Goal: Browse casually: Explore the website without a specific task or goal

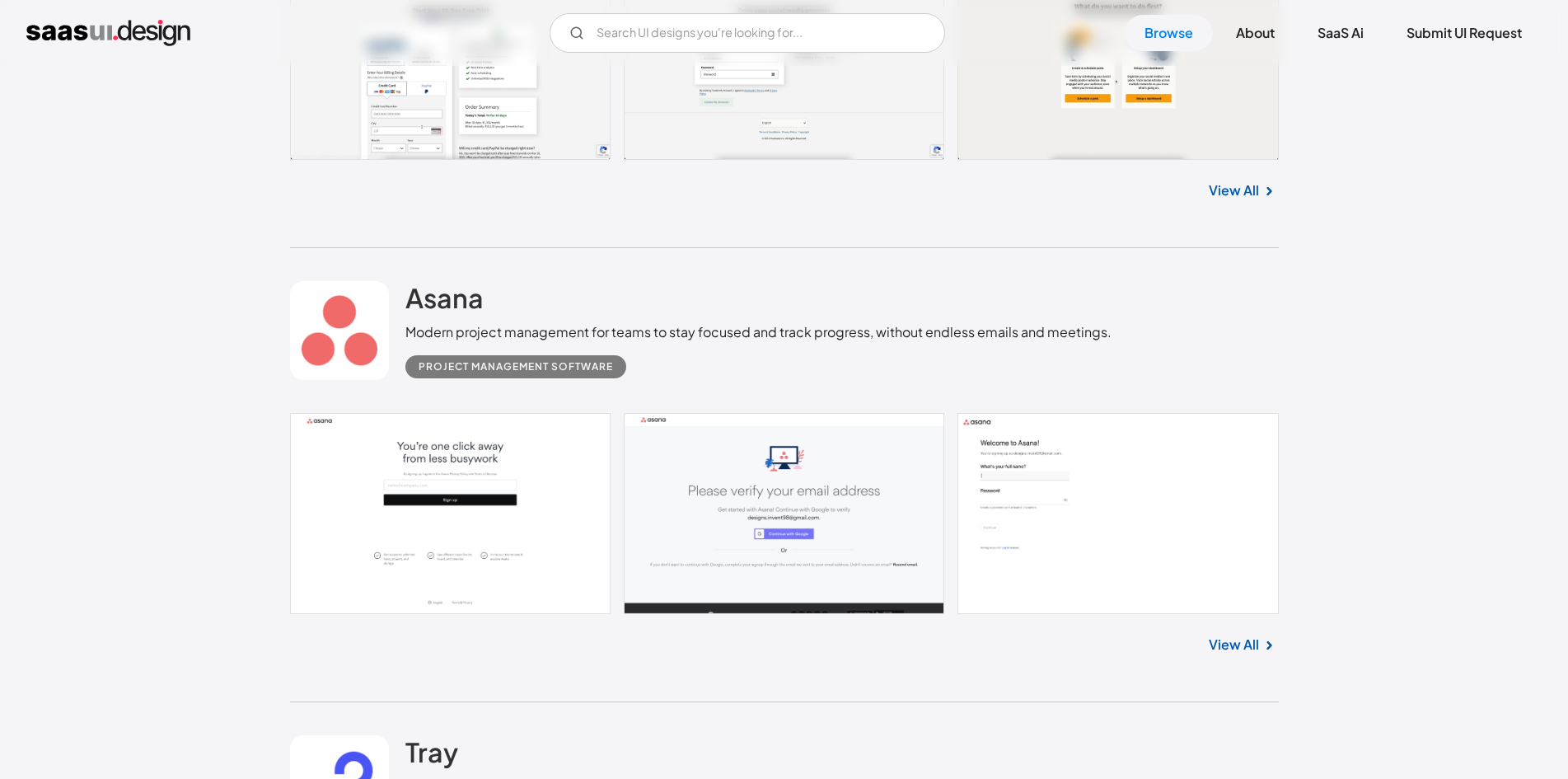
scroll to position [906, 0]
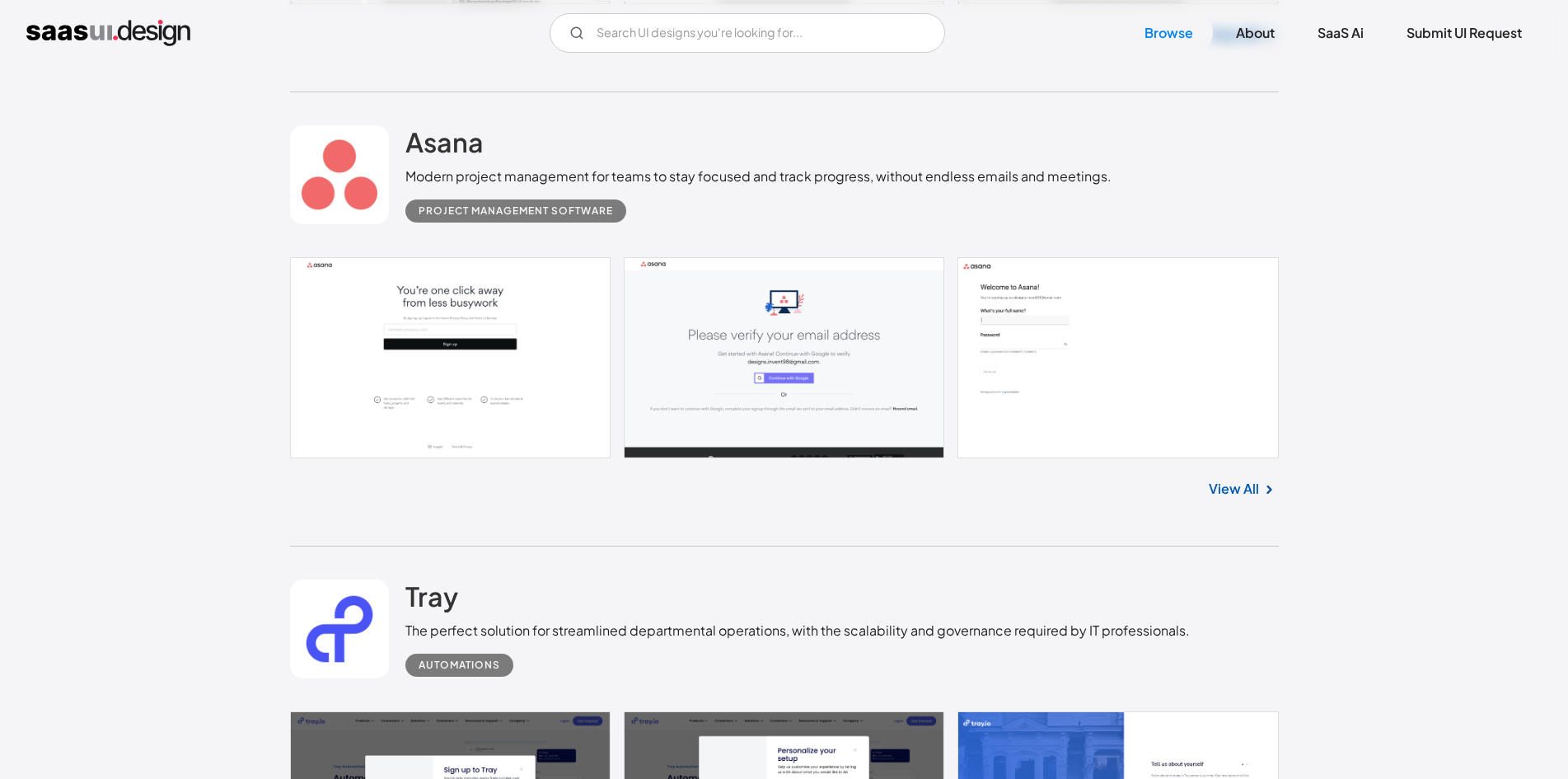
click at [450, 406] on link at bounding box center [784, 357] width 989 height 201
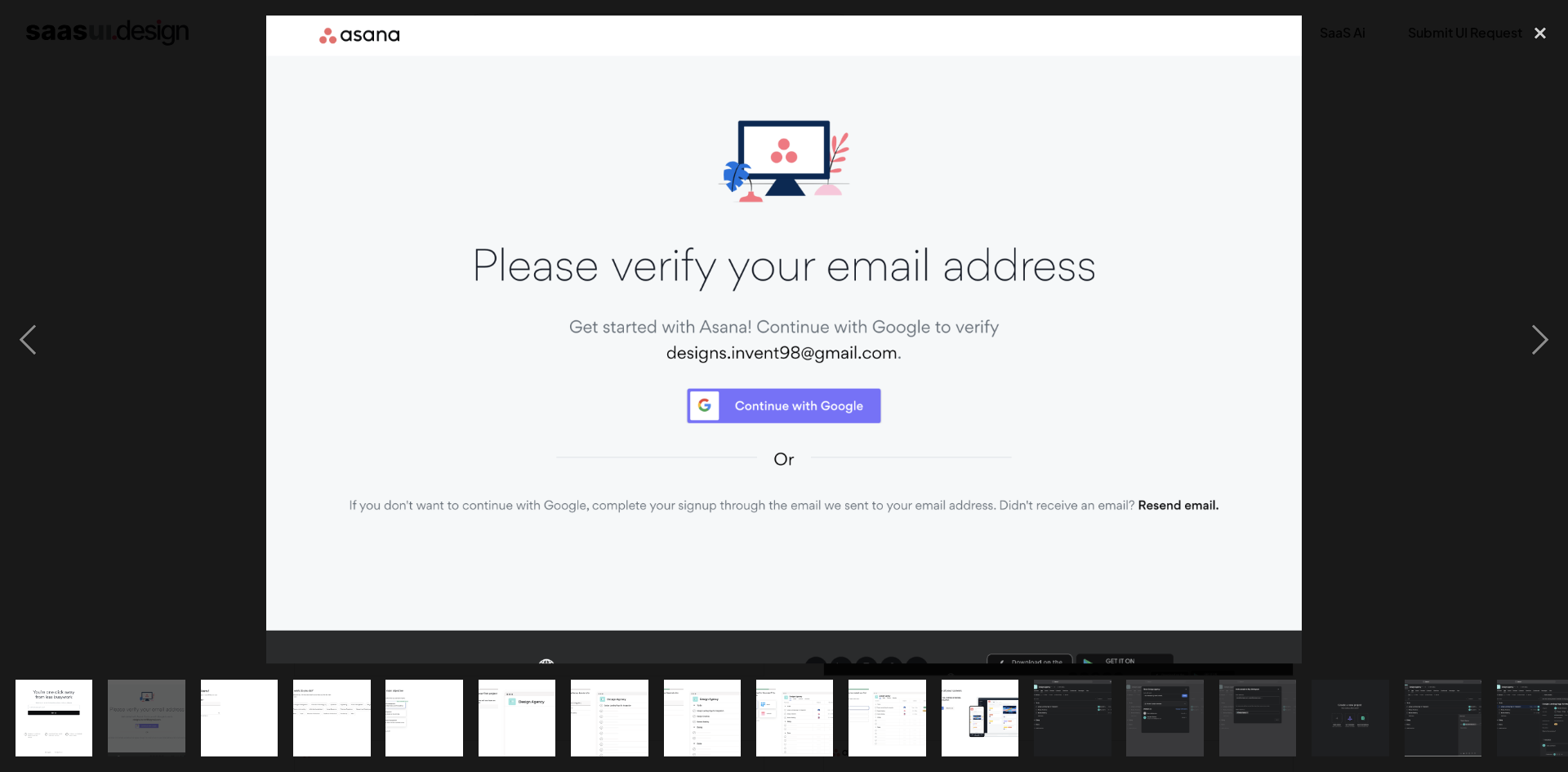
drag, startPoint x: 1043, startPoint y: 272, endPoint x: 619, endPoint y: 291, distance: 424.4
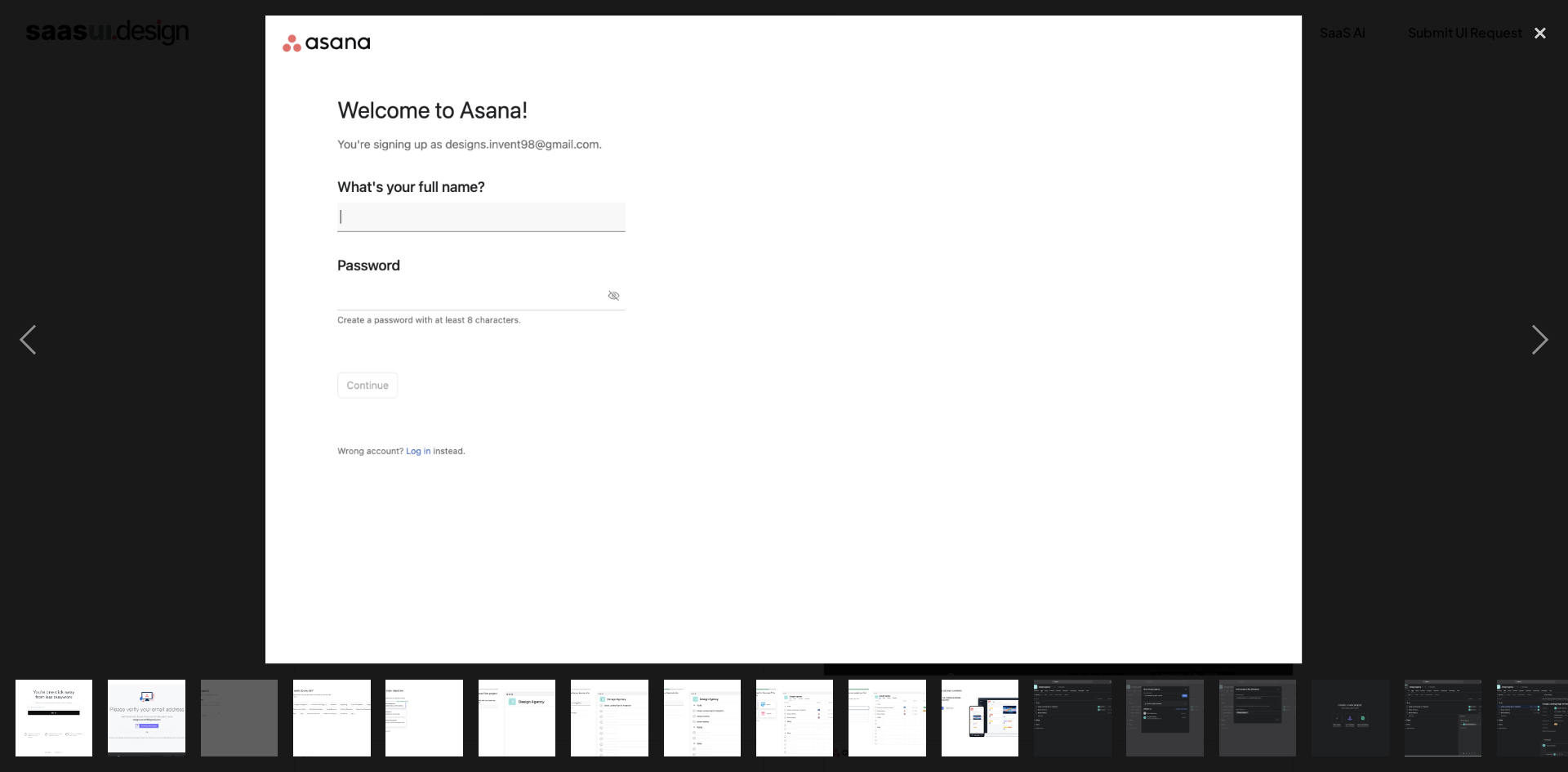
drag, startPoint x: 885, startPoint y: 266, endPoint x: 239, endPoint y: 333, distance: 649.5
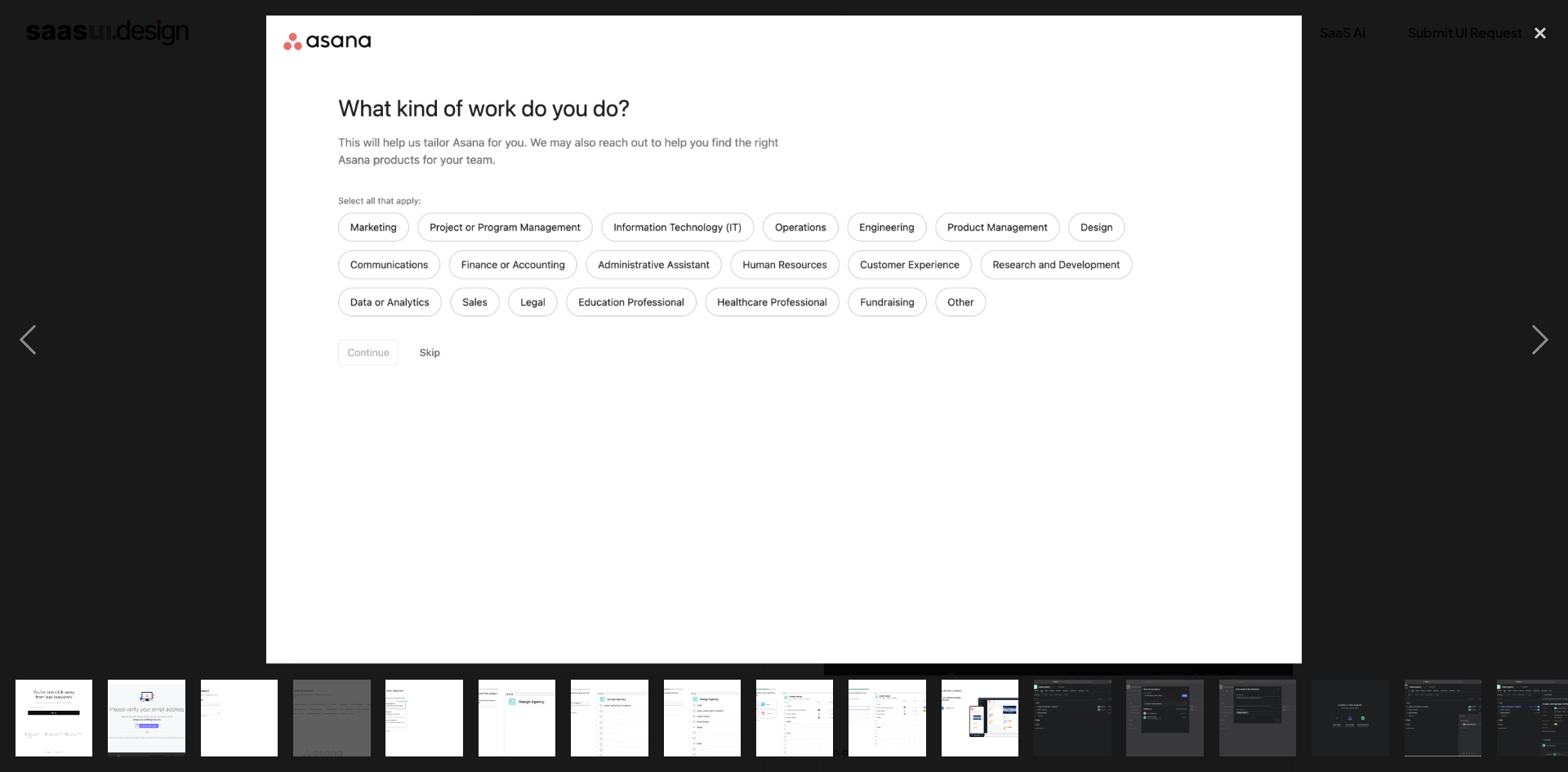
drag, startPoint x: 948, startPoint y: 272, endPoint x: 305, endPoint y: 365, distance: 649.7
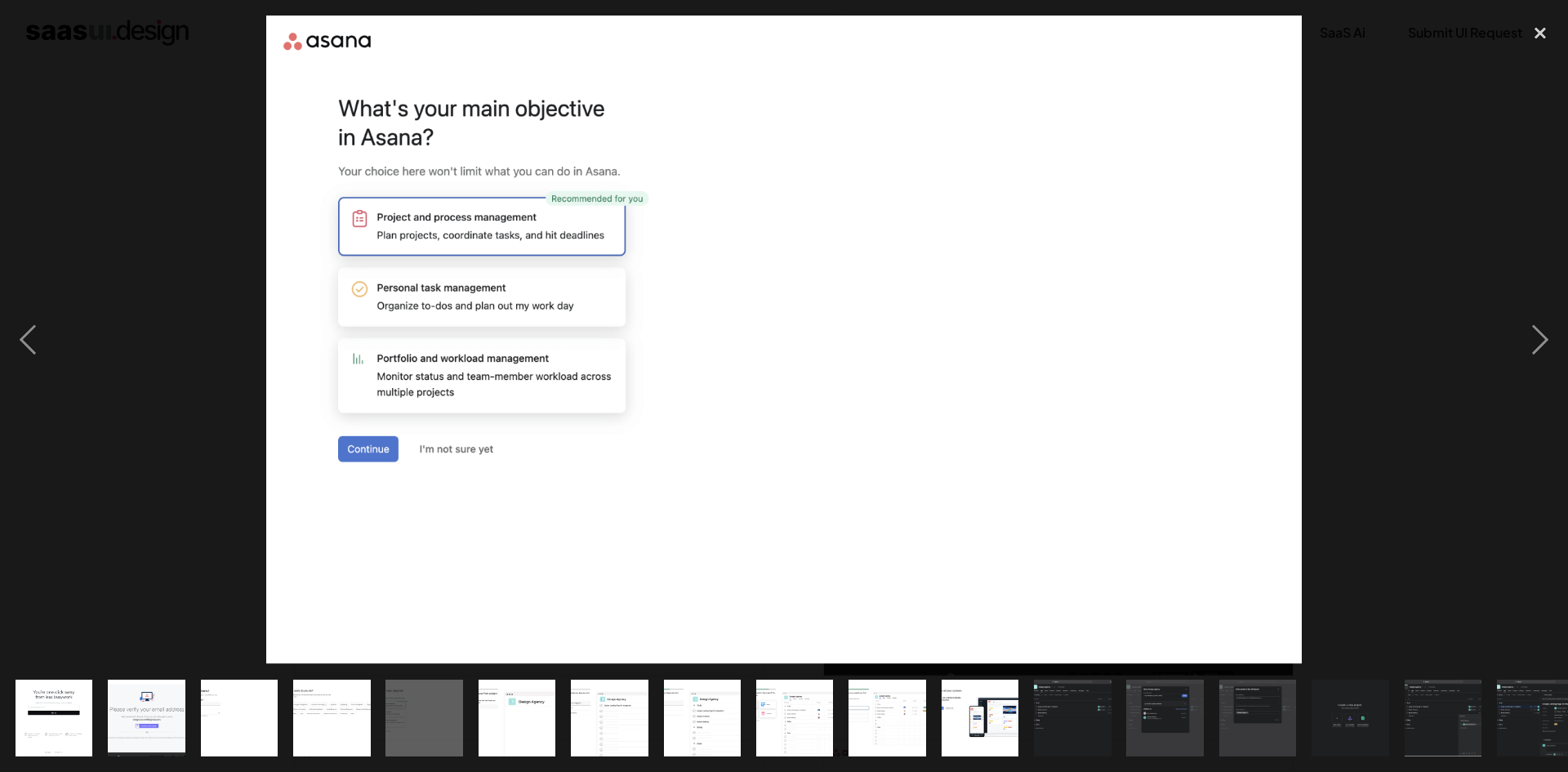
drag, startPoint x: 1048, startPoint y: 313, endPoint x: 347, endPoint y: 345, distance: 701.7
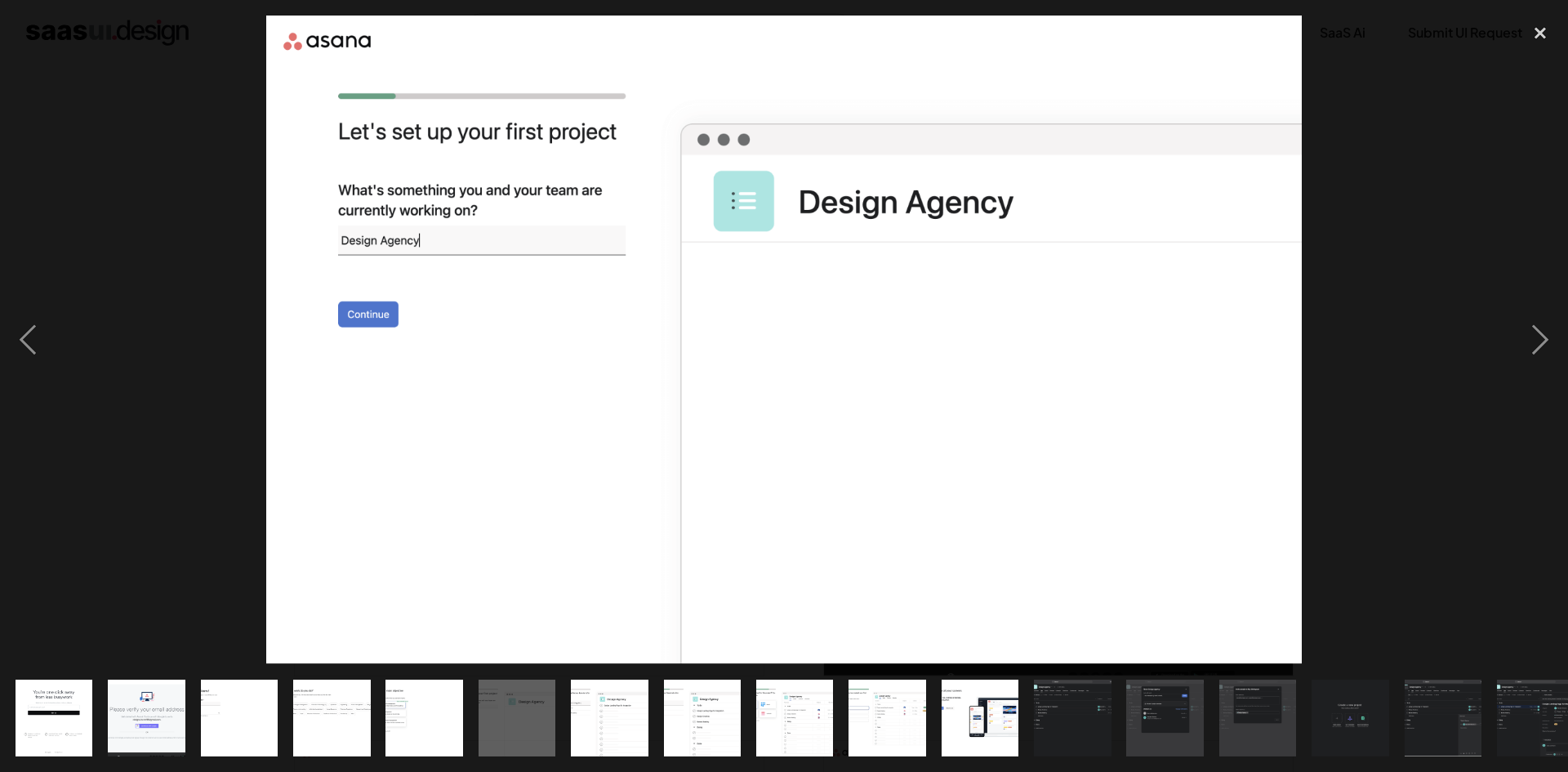
drag, startPoint x: 1008, startPoint y: 234, endPoint x: 388, endPoint y: 335, distance: 628.2
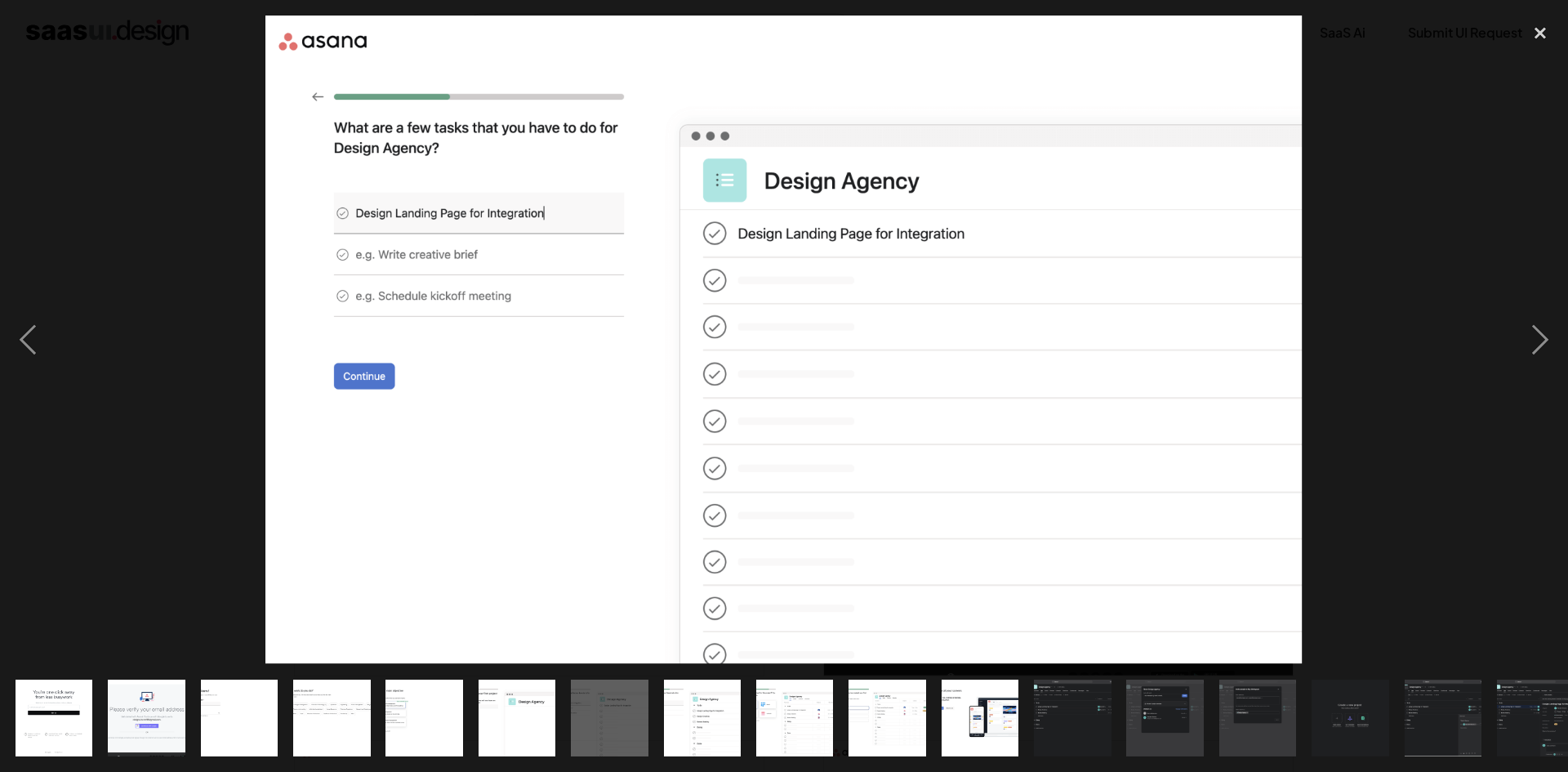
drag, startPoint x: 1024, startPoint y: 263, endPoint x: 288, endPoint y: 276, distance: 736.1
click at [353, 412] on div at bounding box center [784, 340] width 1568 height 649
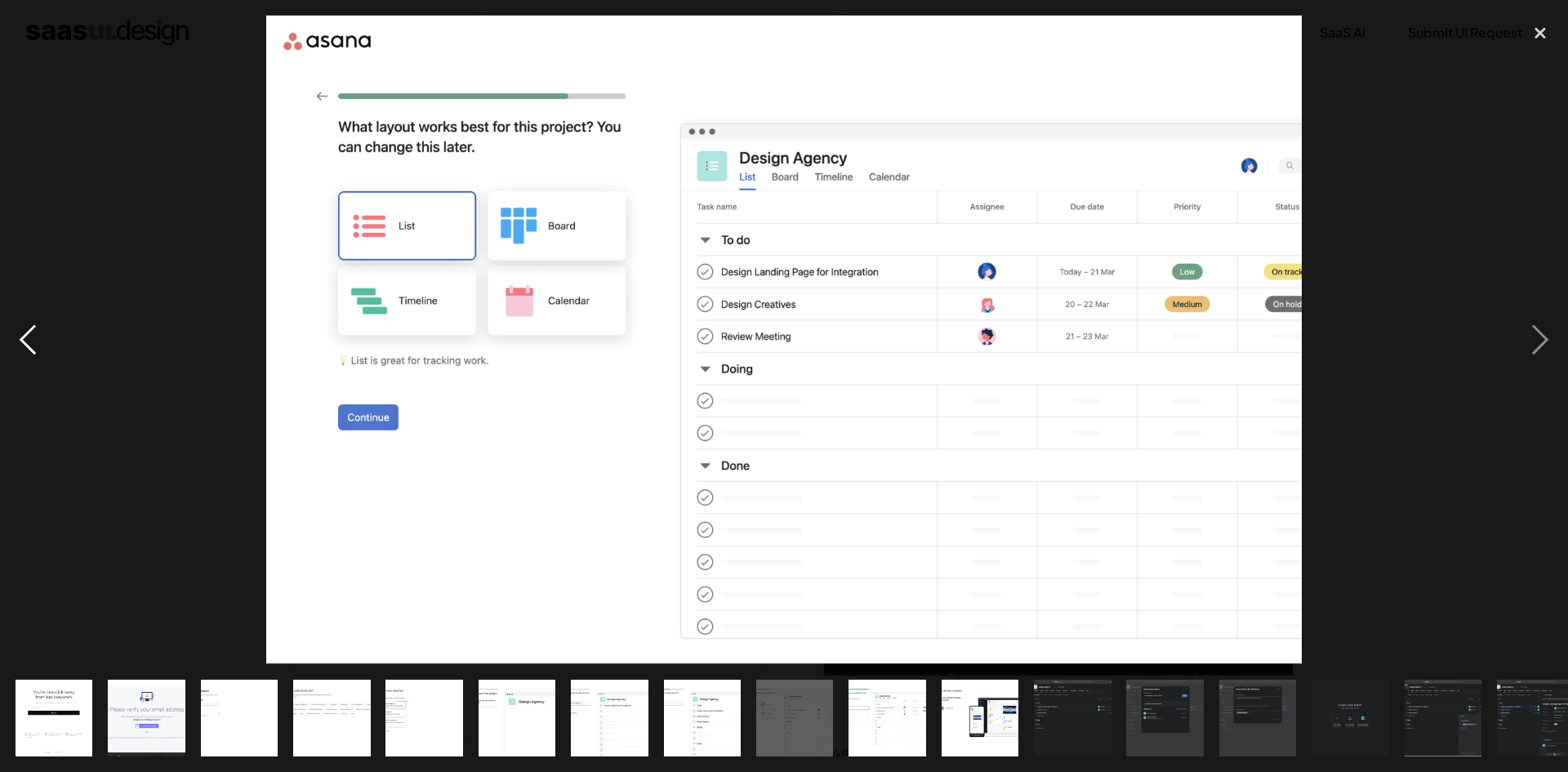
drag, startPoint x: 828, startPoint y: 447, endPoint x: 170, endPoint y: 390, distance: 660.5
click at [0, 422] on div at bounding box center [784, 340] width 1568 height 649
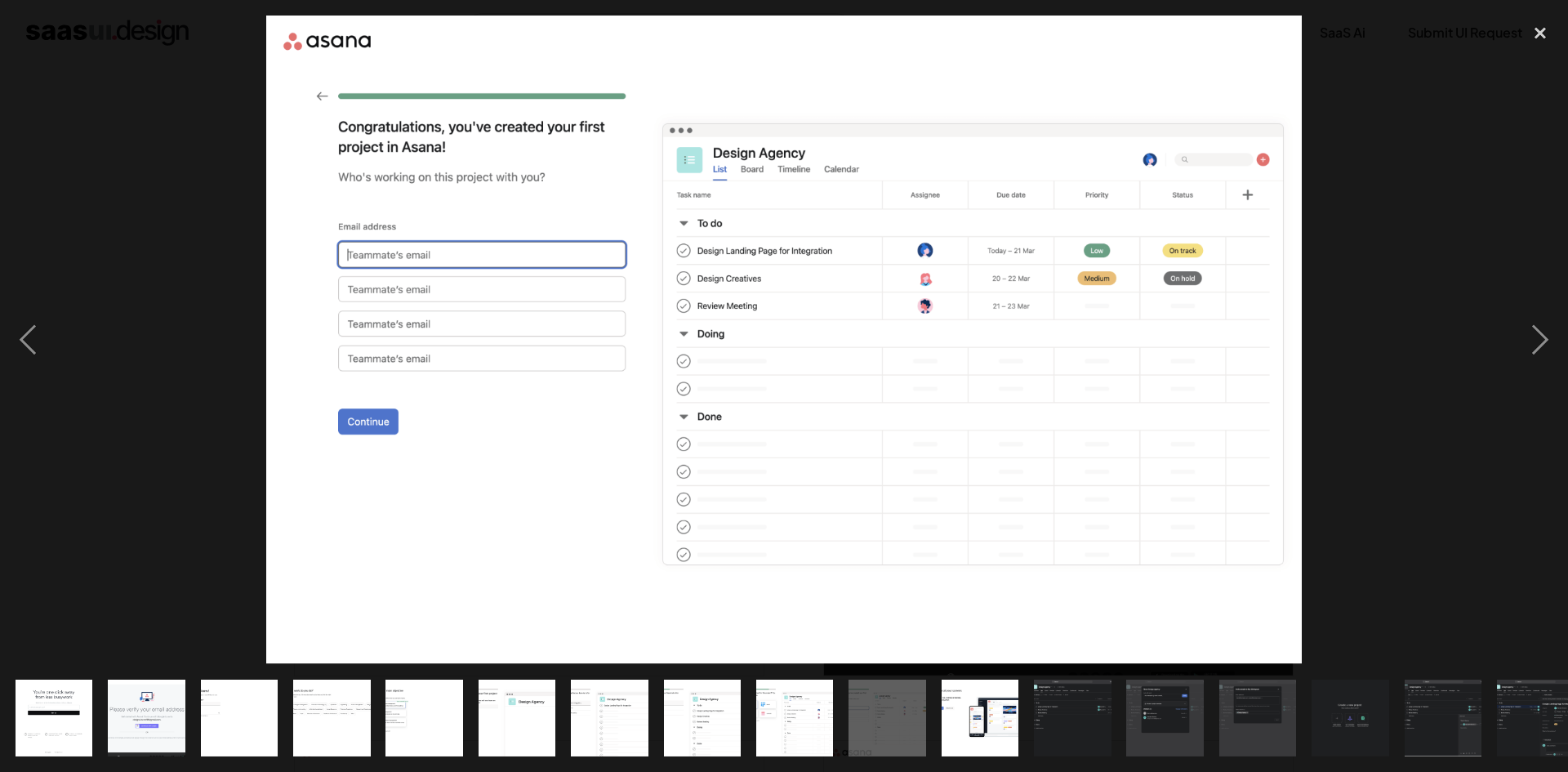
drag, startPoint x: 902, startPoint y: 396, endPoint x: 92, endPoint y: 496, distance: 816.1
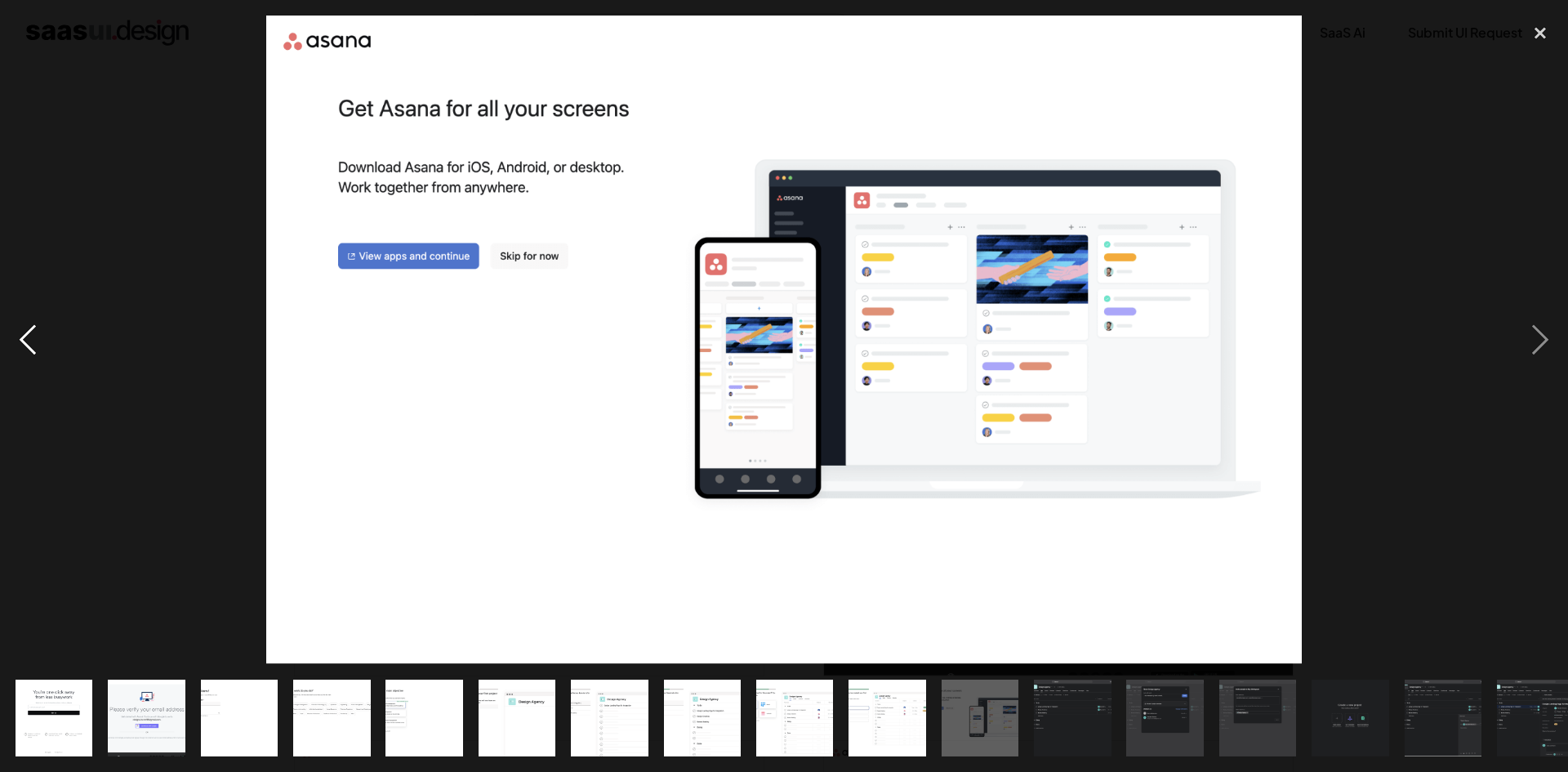
drag, startPoint x: 915, startPoint y: 423, endPoint x: 10, endPoint y: 421, distance: 905.0
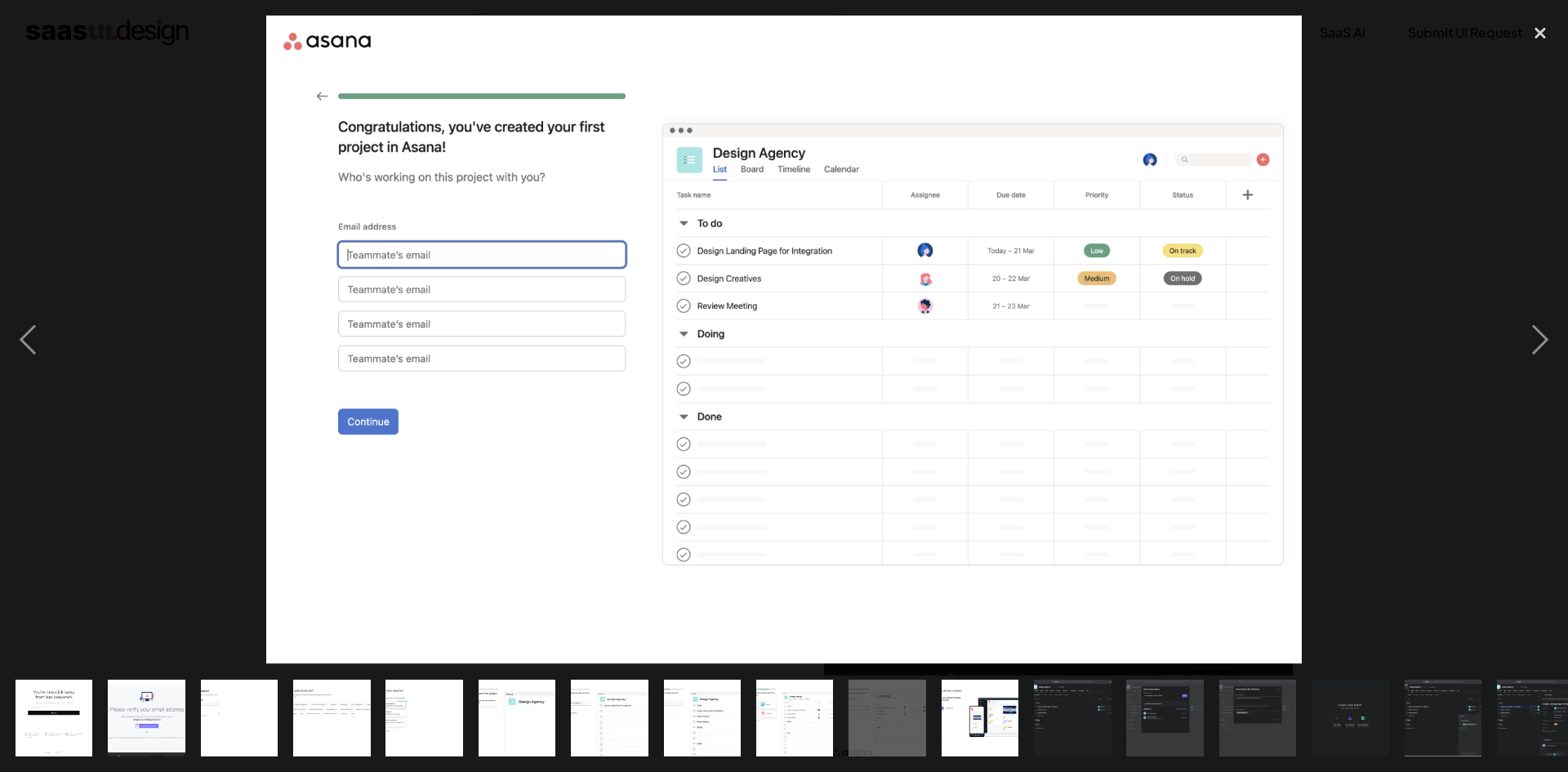
drag, startPoint x: 555, startPoint y: 409, endPoint x: 1297, endPoint y: 375, distance: 742.8
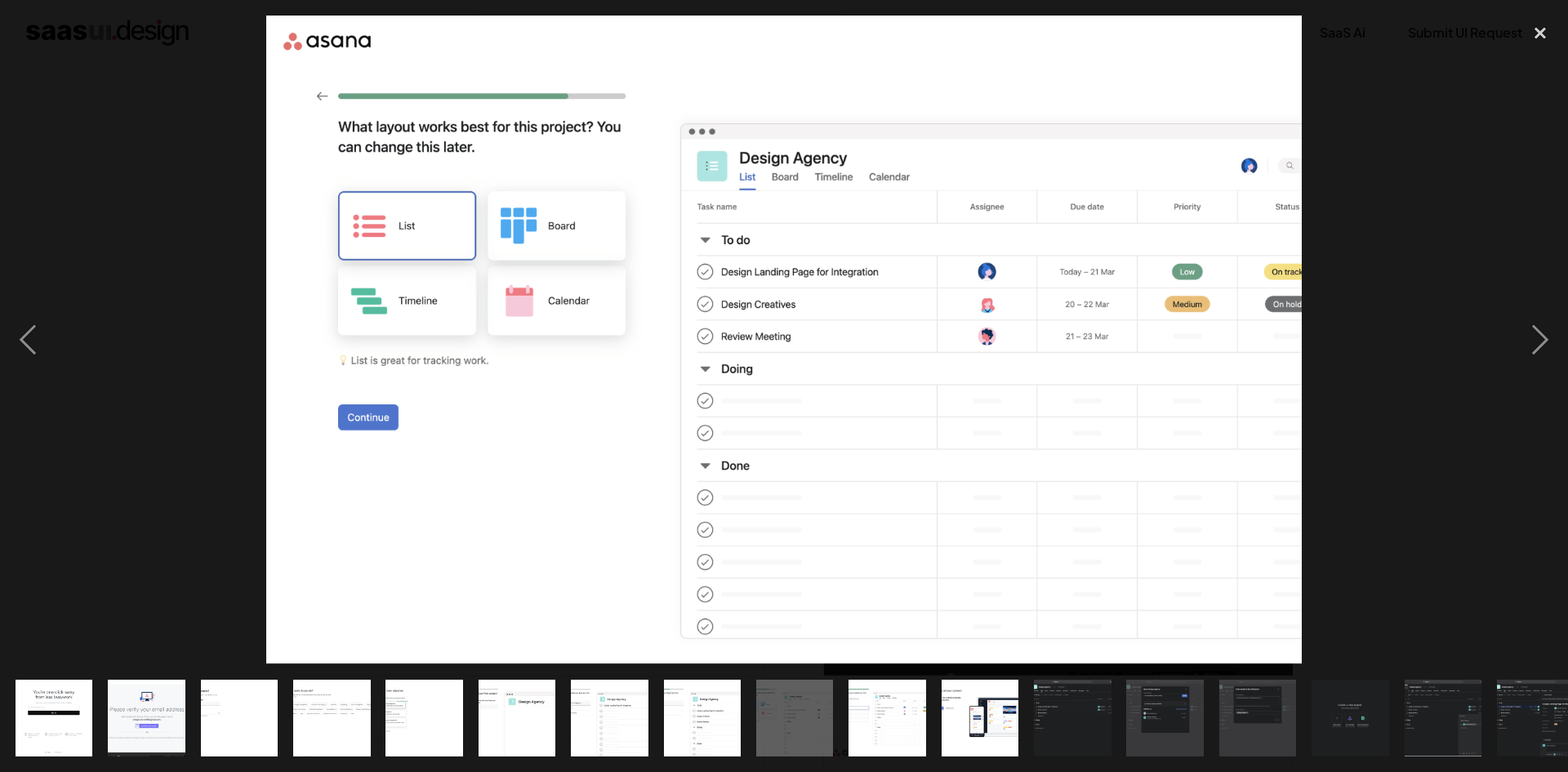
drag, startPoint x: 329, startPoint y: 451, endPoint x: 1129, endPoint y: 385, distance: 802.7
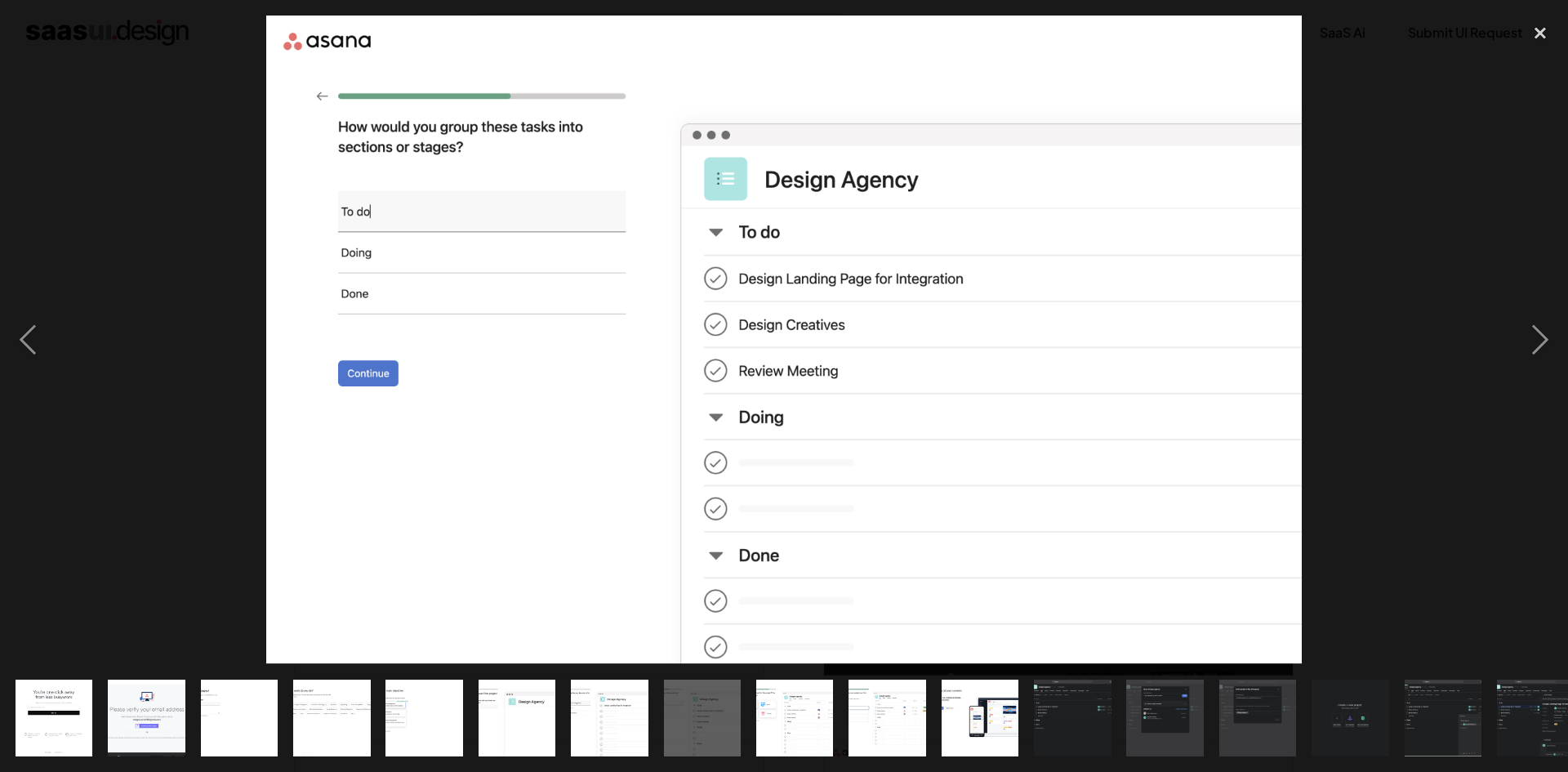
drag, startPoint x: 417, startPoint y: 332, endPoint x: 1115, endPoint y: 345, distance: 698.1
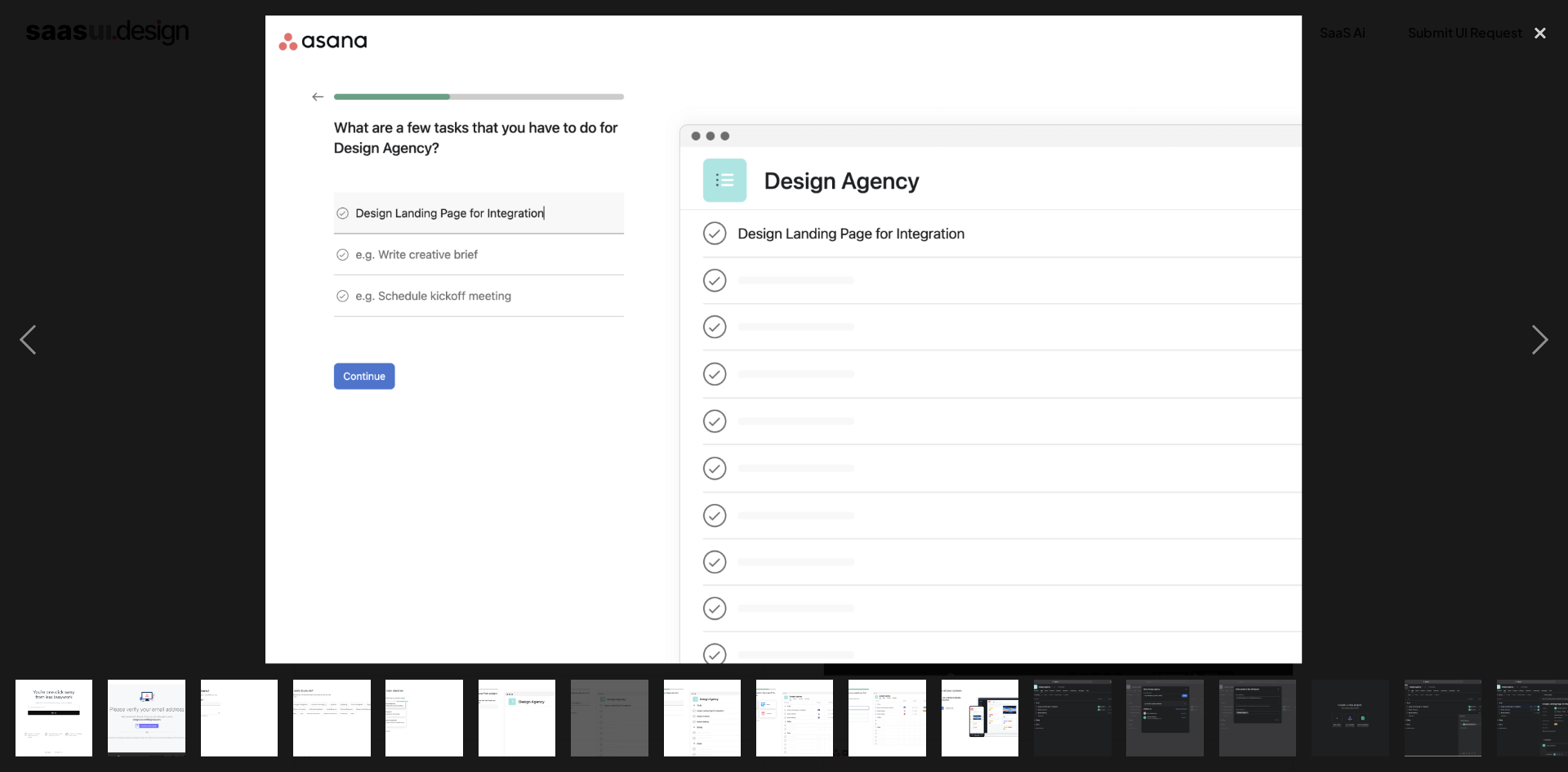
drag, startPoint x: 318, startPoint y: 383, endPoint x: 589, endPoint y: 352, distance: 272.8
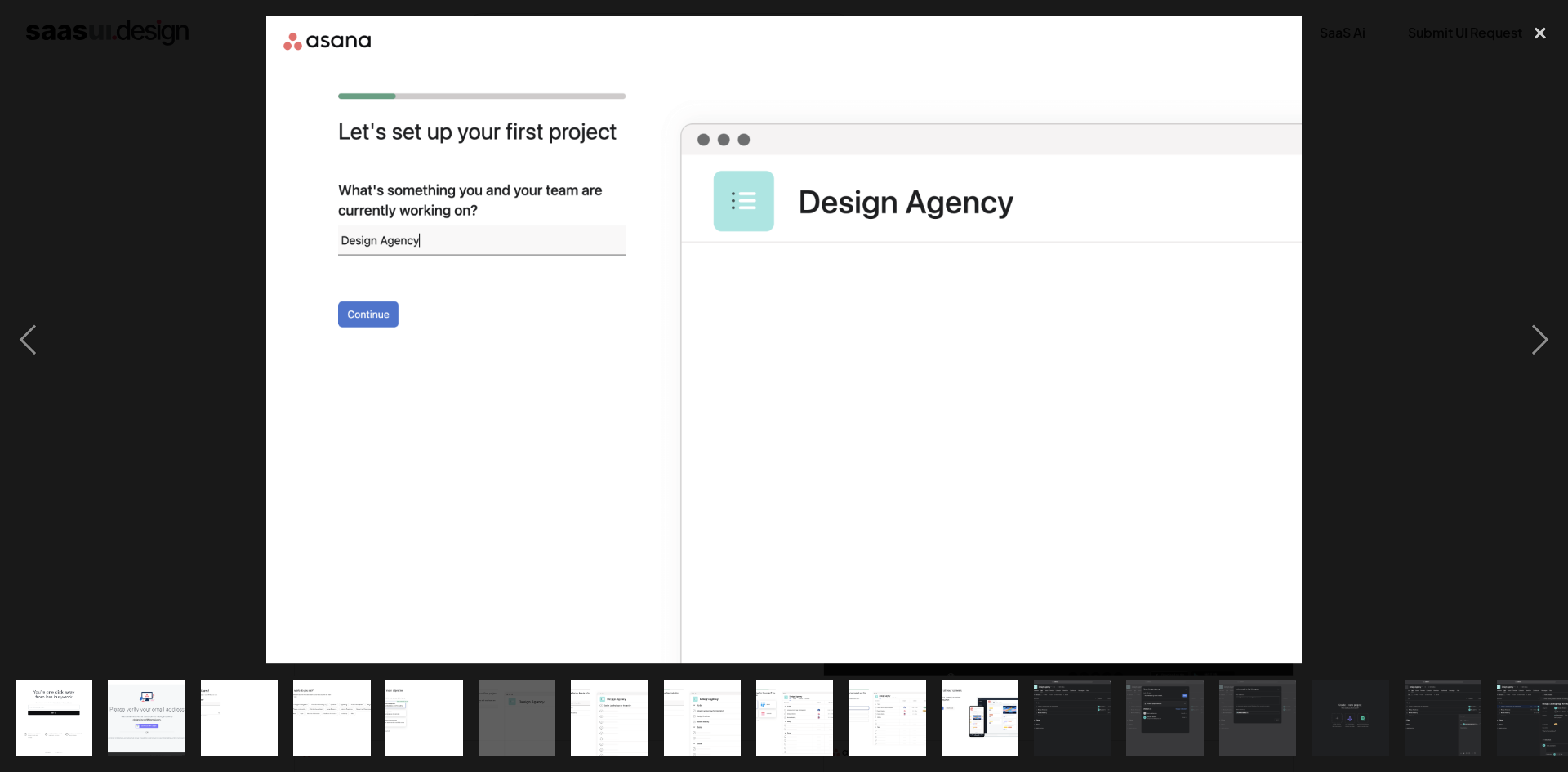
drag, startPoint x: 496, startPoint y: 339, endPoint x: 1089, endPoint y: 335, distance: 593.0
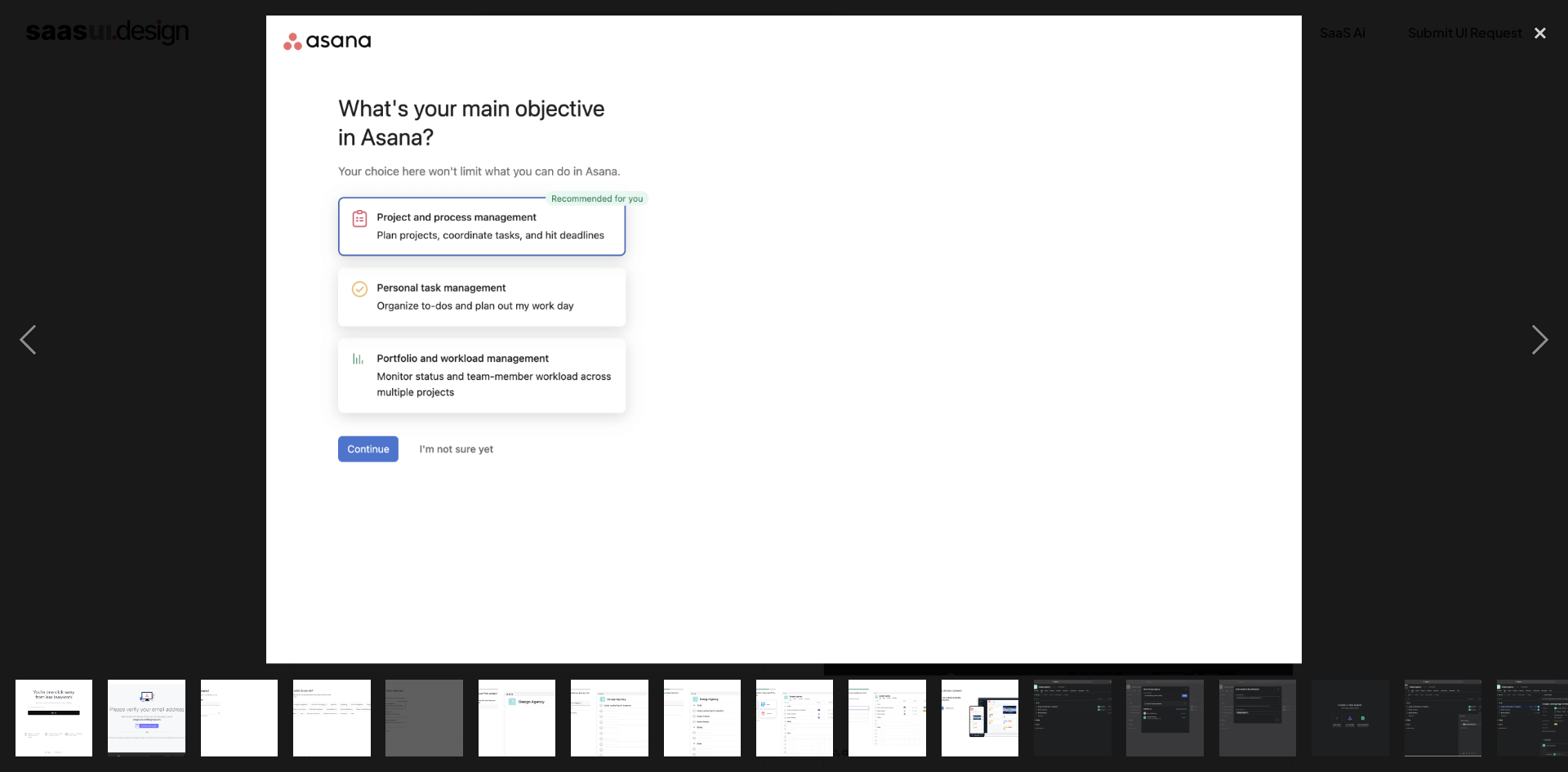
drag, startPoint x: 408, startPoint y: 298, endPoint x: 917, endPoint y: 282, distance: 509.3
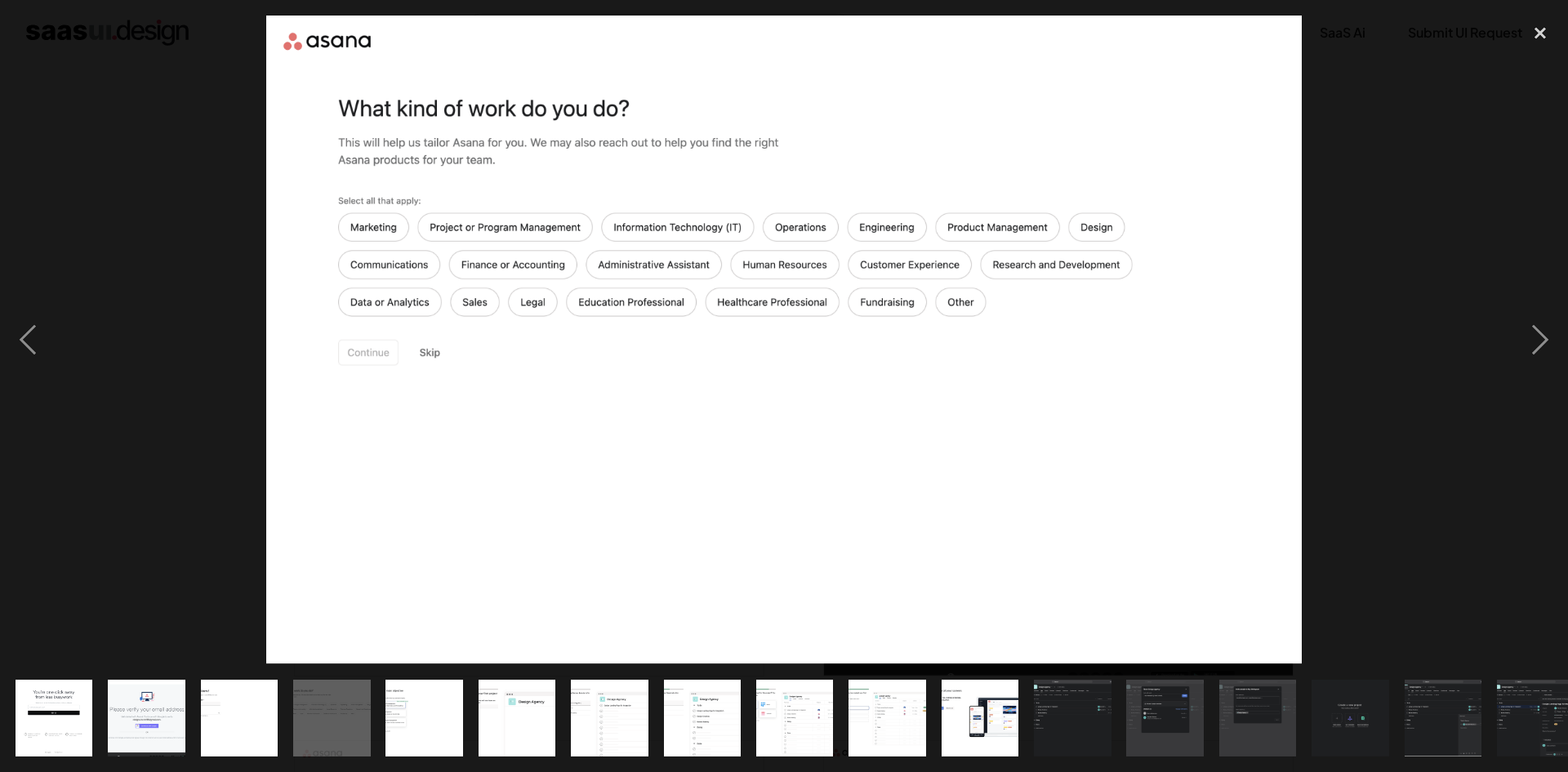
drag, startPoint x: 567, startPoint y: 259, endPoint x: 915, endPoint y: 273, distance: 348.3
click at [915, 273] on div at bounding box center [784, 340] width 1568 height 649
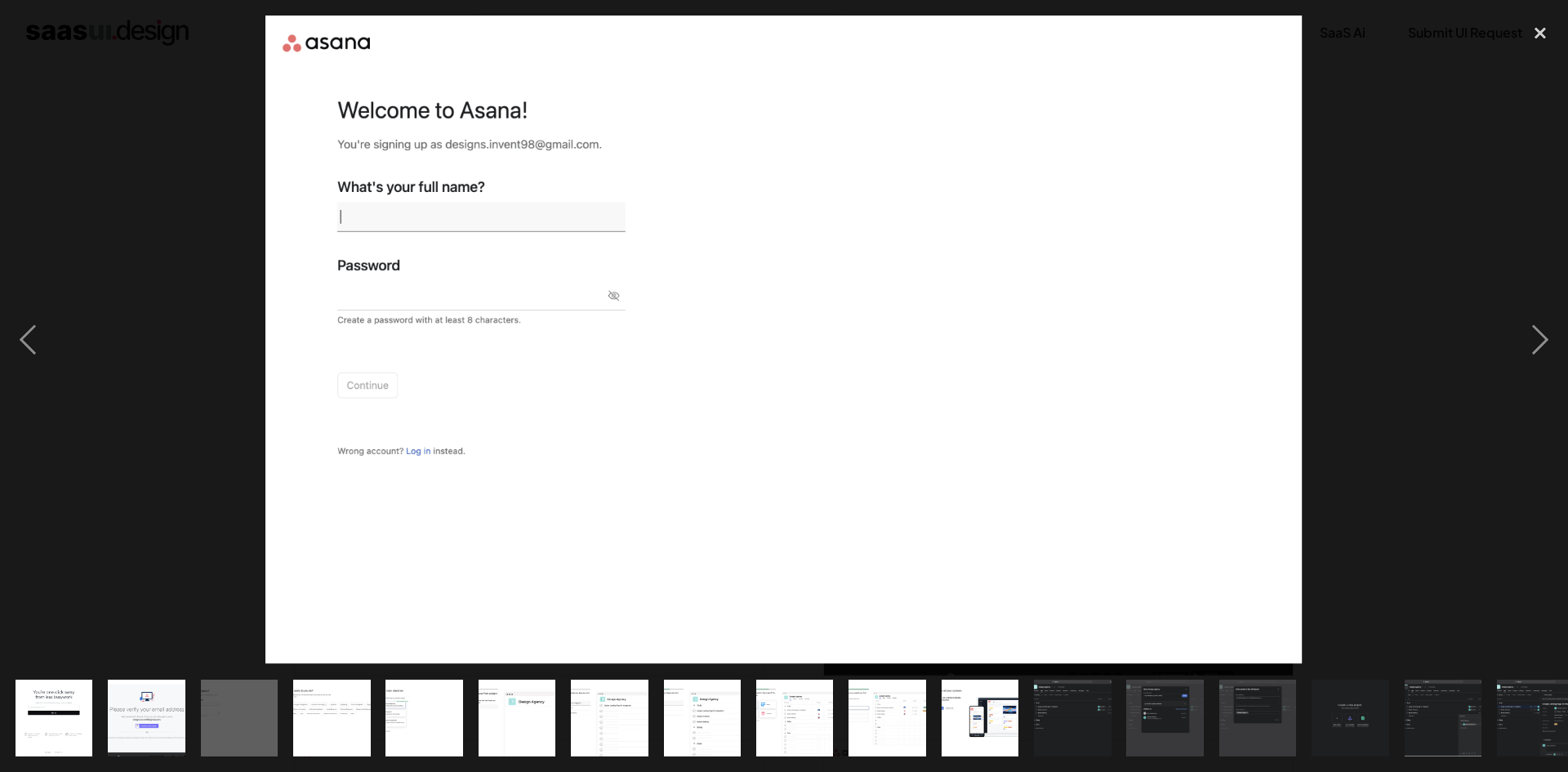
drag, startPoint x: 529, startPoint y: 278, endPoint x: 955, endPoint y: 312, distance: 427.4
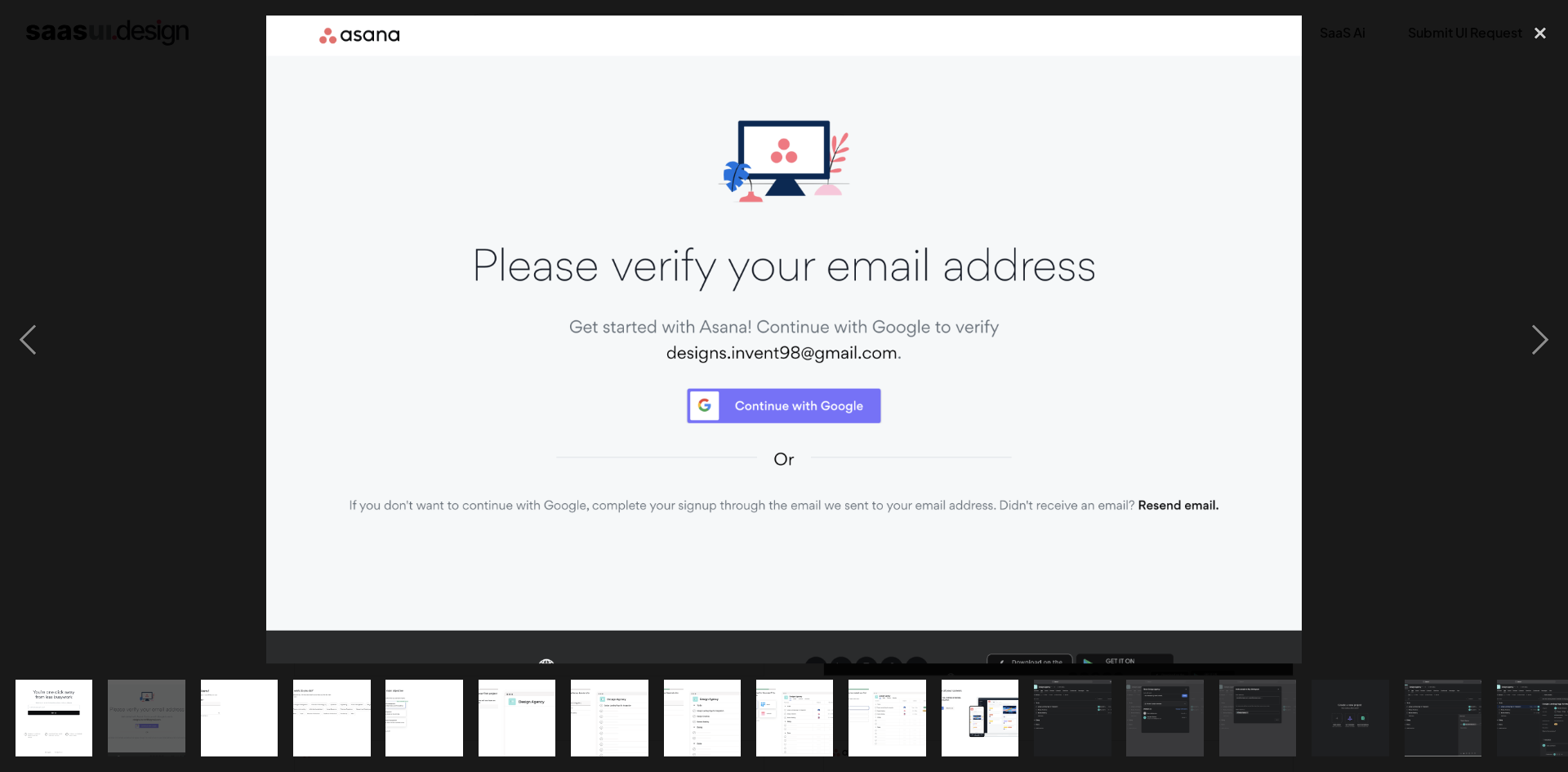
drag, startPoint x: 365, startPoint y: 258, endPoint x: 796, endPoint y: 286, distance: 431.9
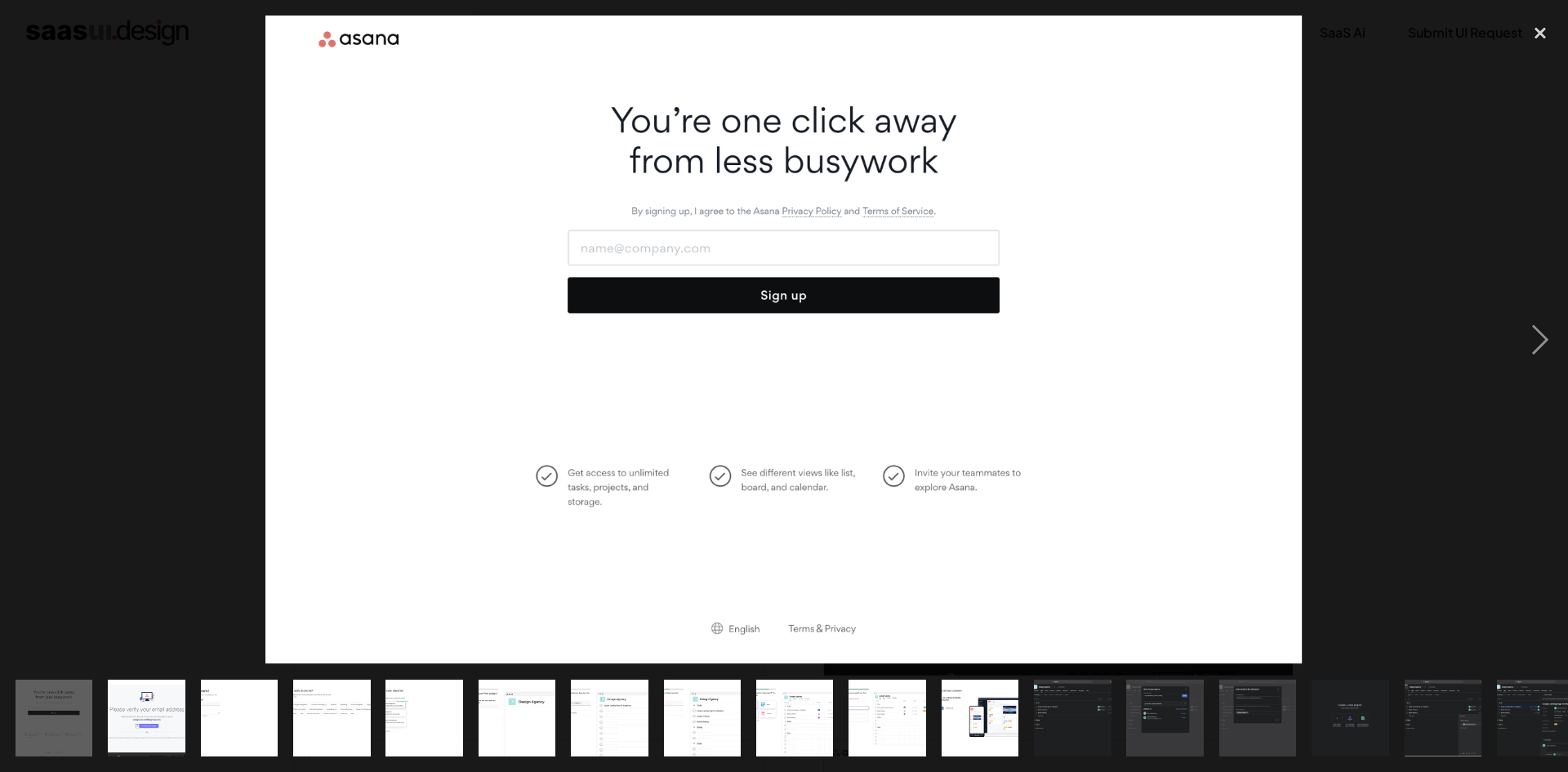
drag, startPoint x: 436, startPoint y: 269, endPoint x: 864, endPoint y: 271, distance: 428.0
drag, startPoint x: 440, startPoint y: 313, endPoint x: 923, endPoint y: 310, distance: 483.0
click at [923, 310] on img at bounding box center [784, 340] width 1037 height 649
drag, startPoint x: 512, startPoint y: 332, endPoint x: 918, endPoint y: 330, distance: 406.0
drag, startPoint x: 212, startPoint y: 294, endPoint x: 793, endPoint y: 284, distance: 581.1
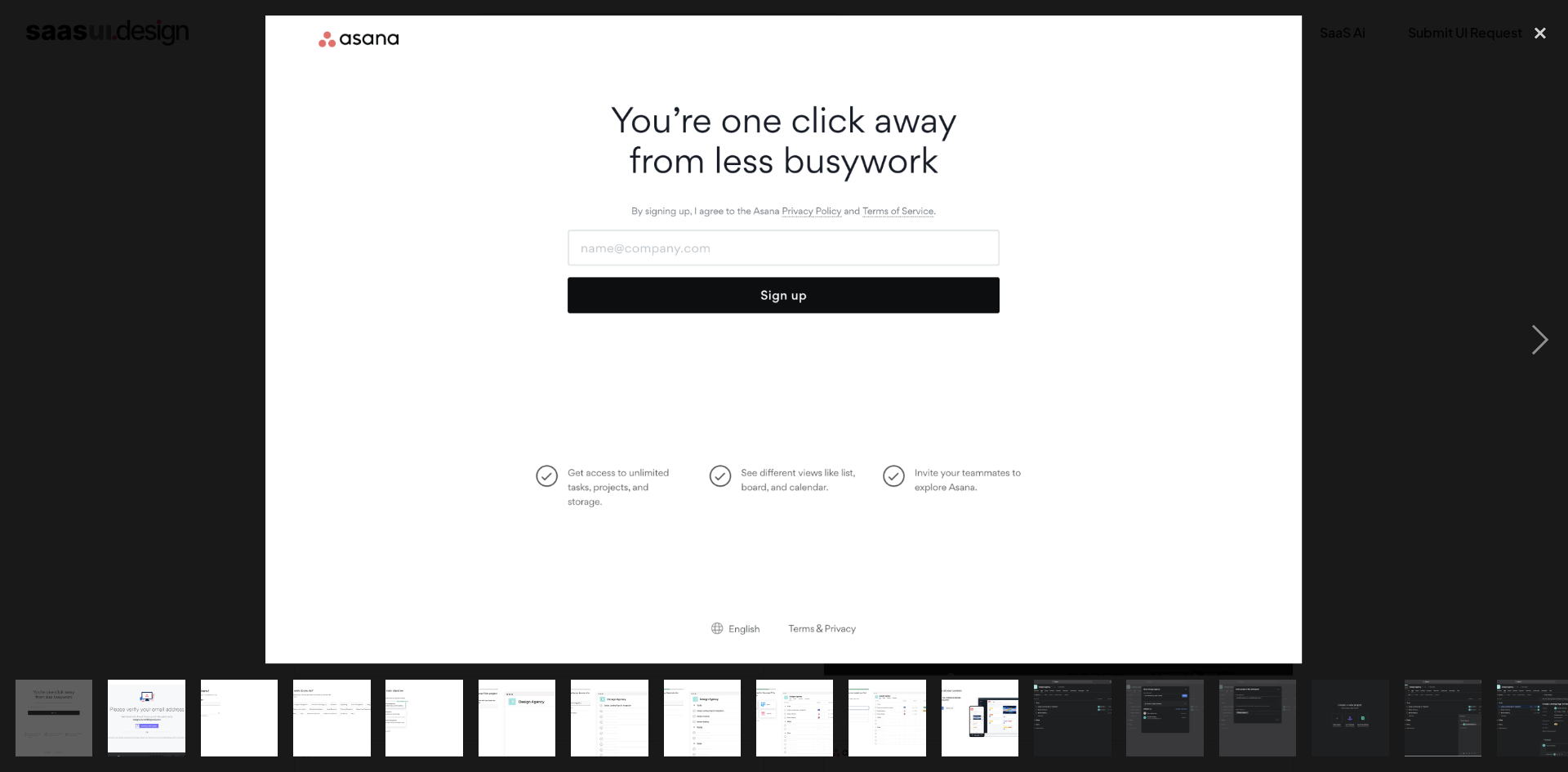
click at [793, 284] on div at bounding box center [784, 340] width 1568 height 649
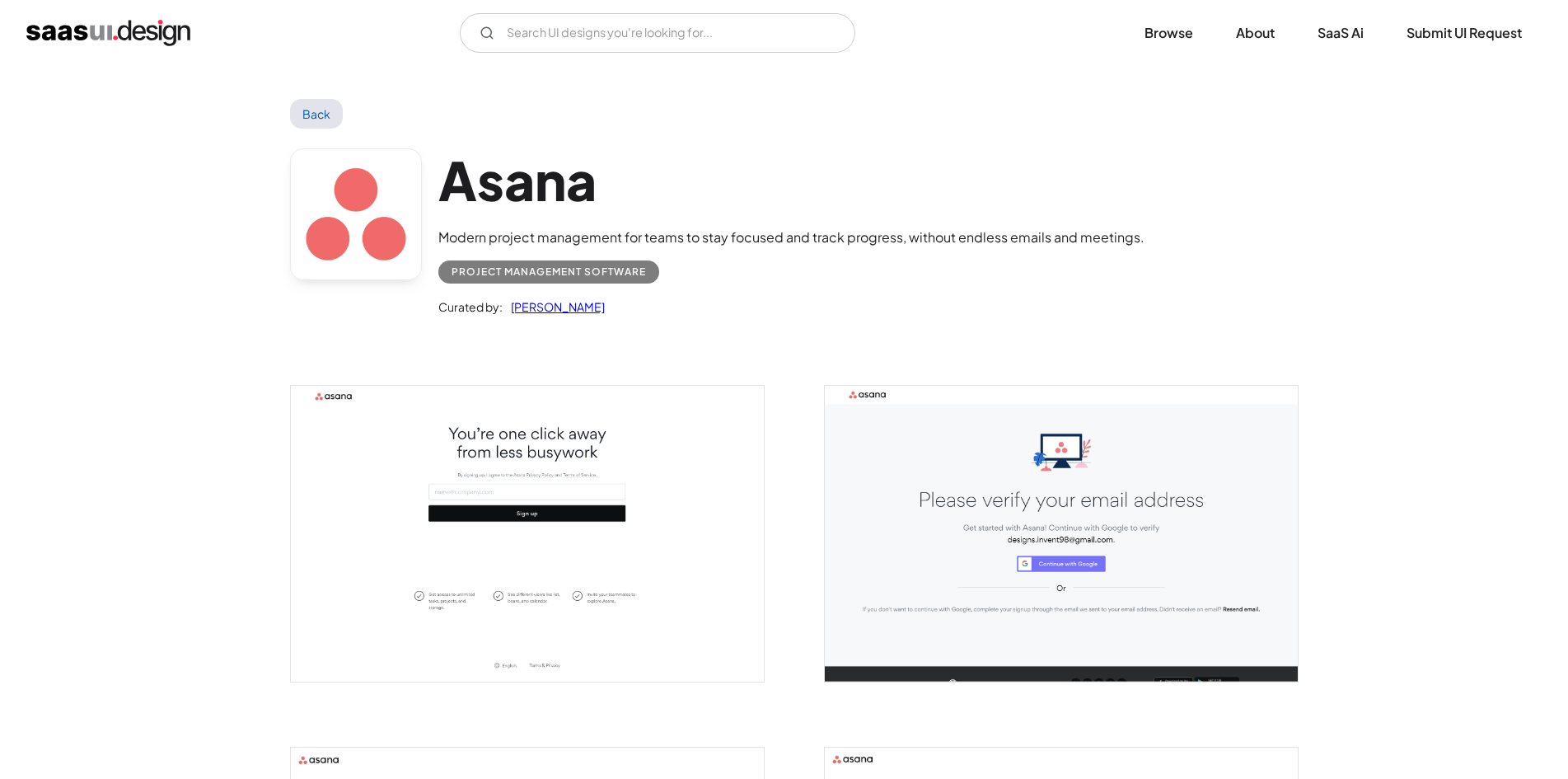
click at [570, 401] on img "open lightbox" at bounding box center [527, 534] width 473 height 296
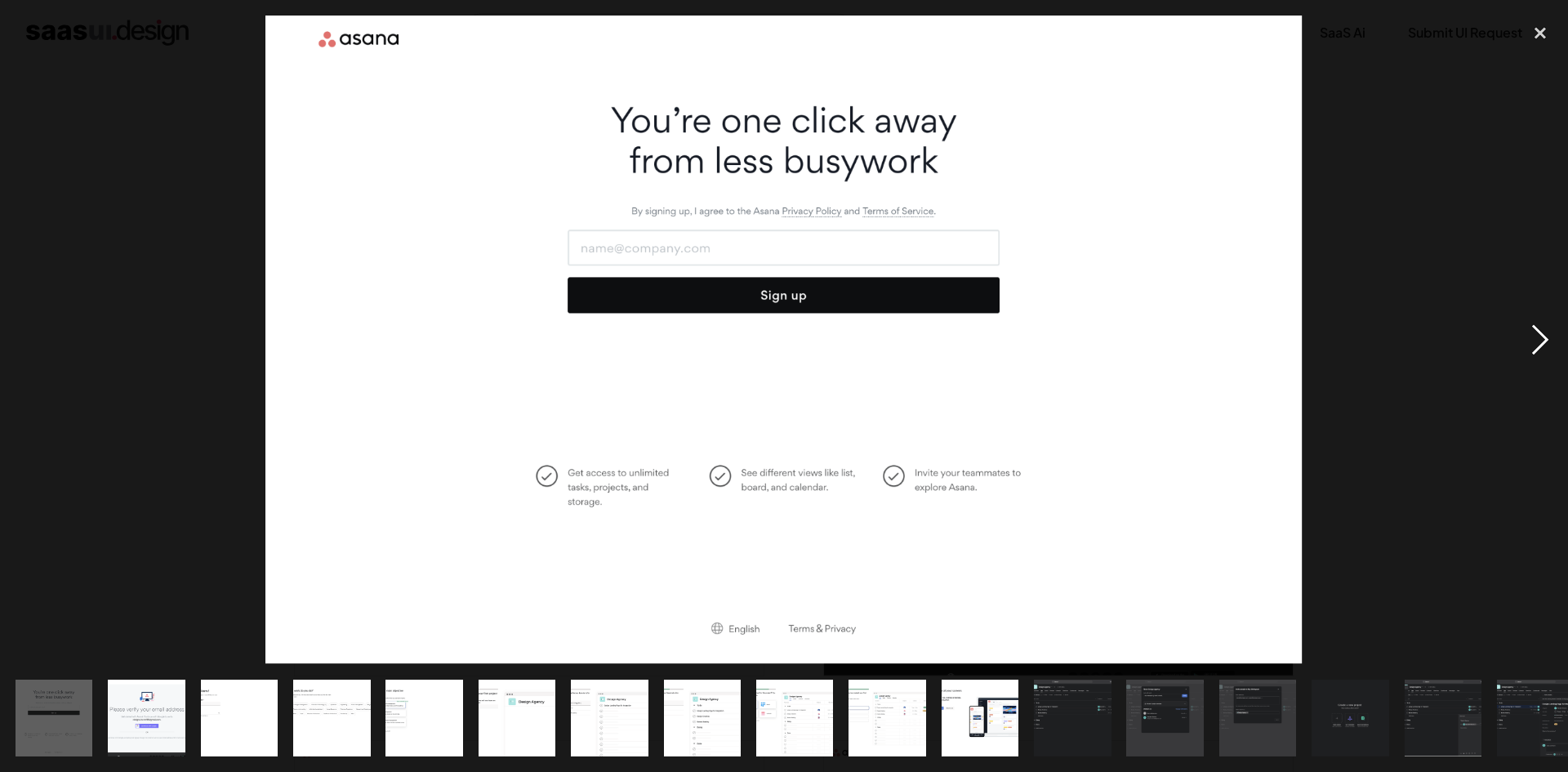
click at [1525, 330] on div "next image" at bounding box center [1540, 340] width 56 height 649
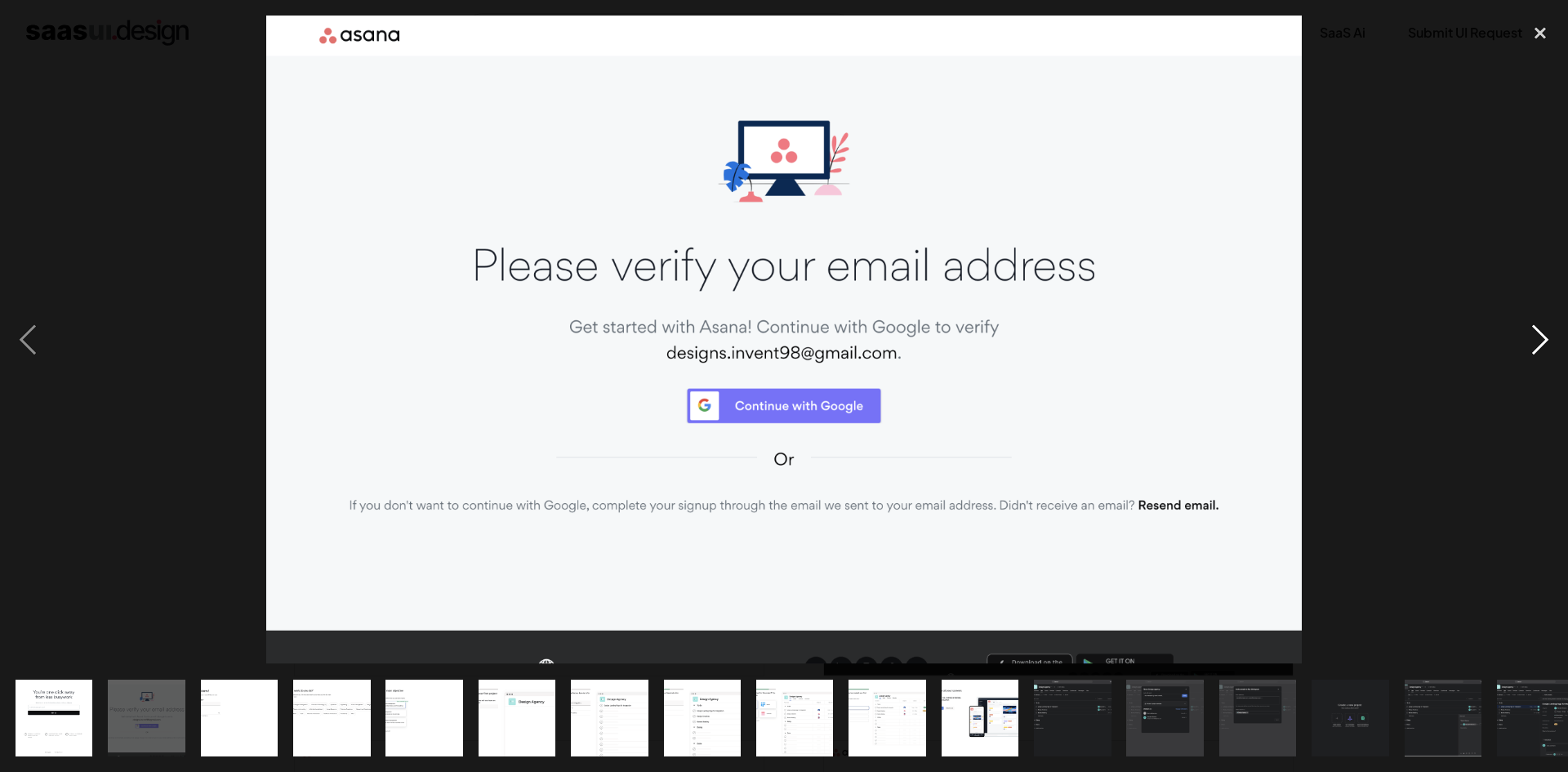
click at [1525, 330] on div "next image" at bounding box center [1540, 340] width 56 height 649
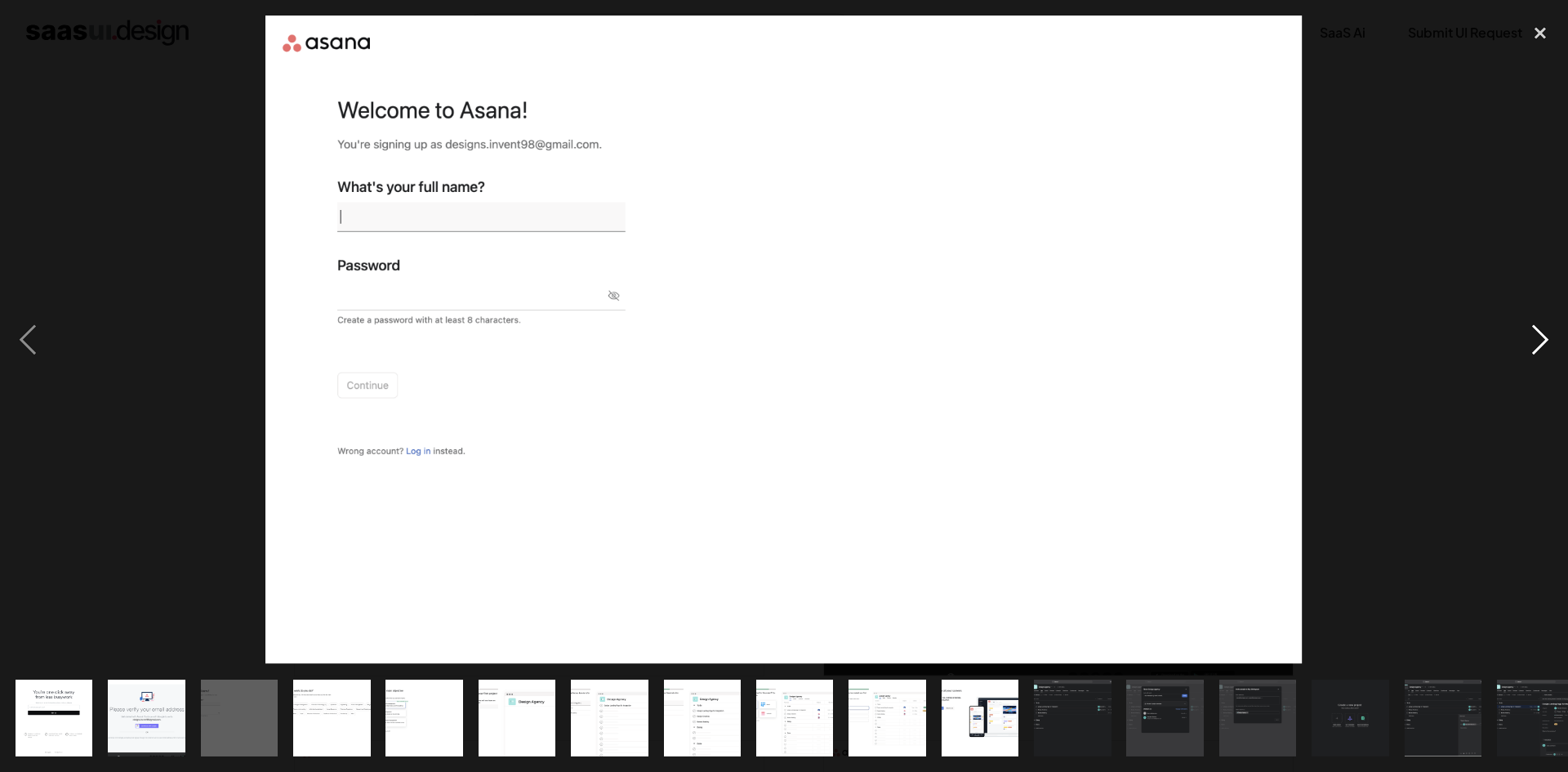
click at [1543, 322] on div "next image" at bounding box center [1540, 340] width 56 height 649
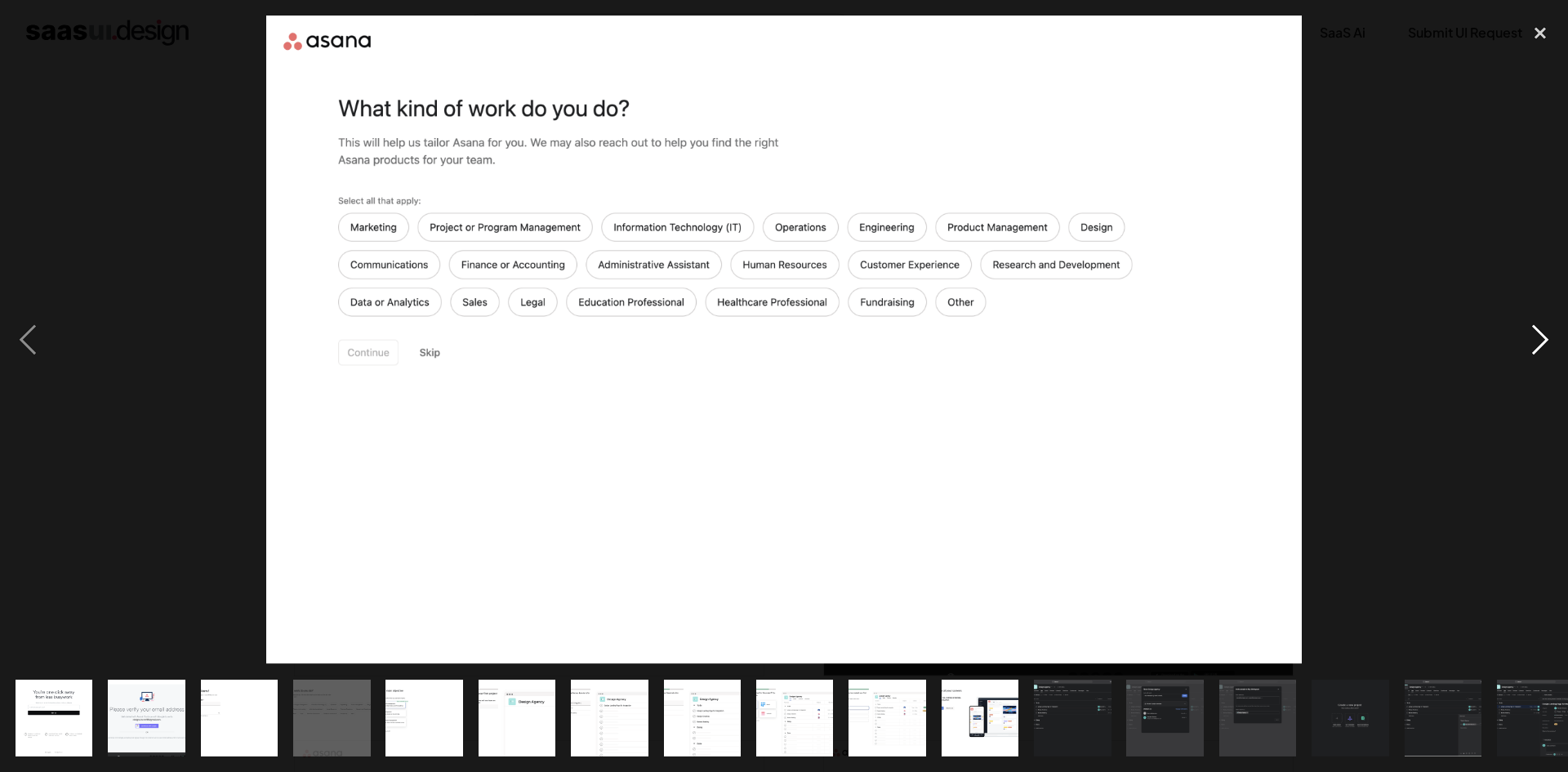
click at [1528, 323] on div "next image" at bounding box center [1540, 340] width 56 height 649
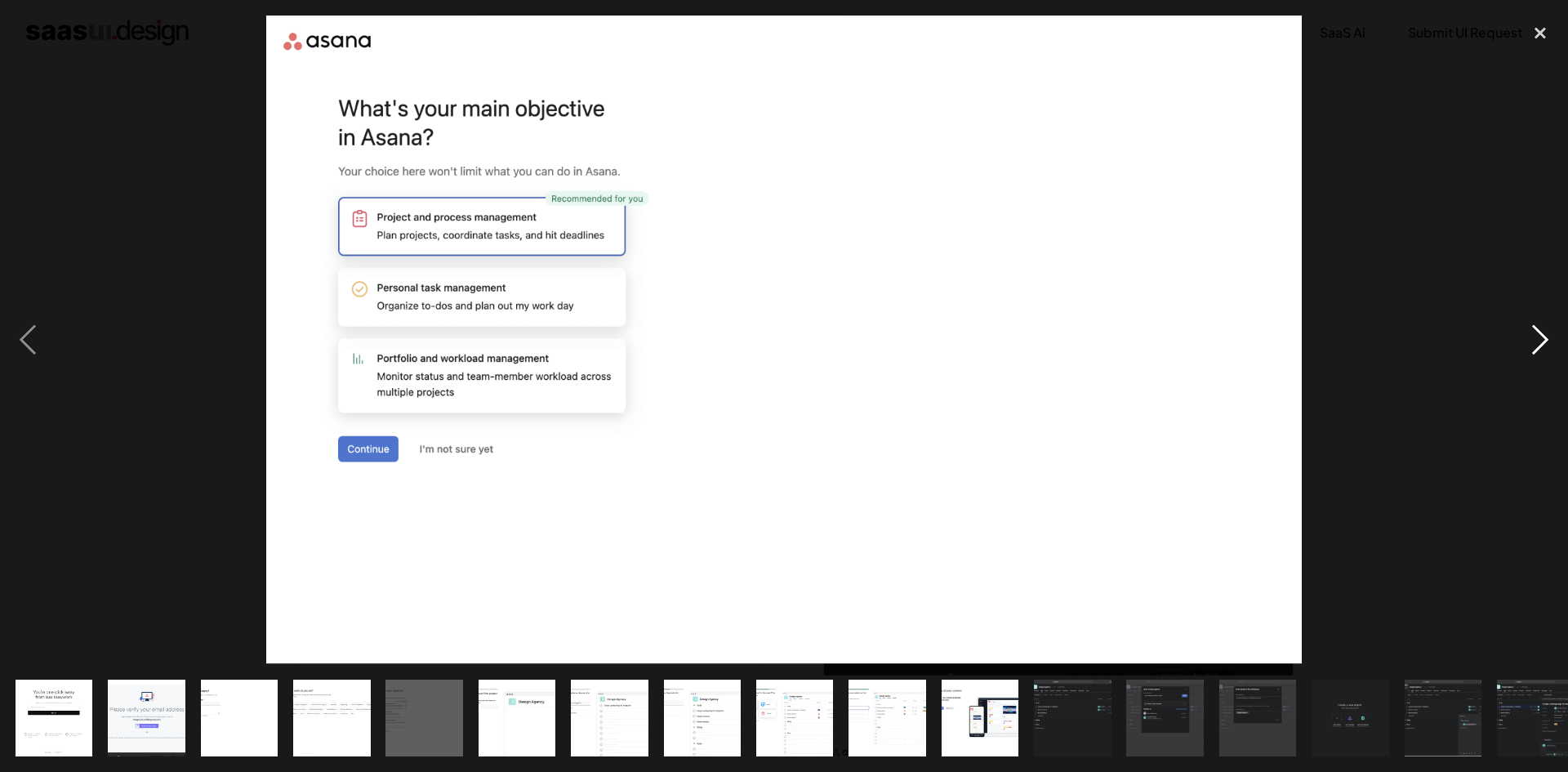
click at [1542, 334] on div "next image" at bounding box center [1540, 340] width 56 height 649
